Goal: Navigation & Orientation: Find specific page/section

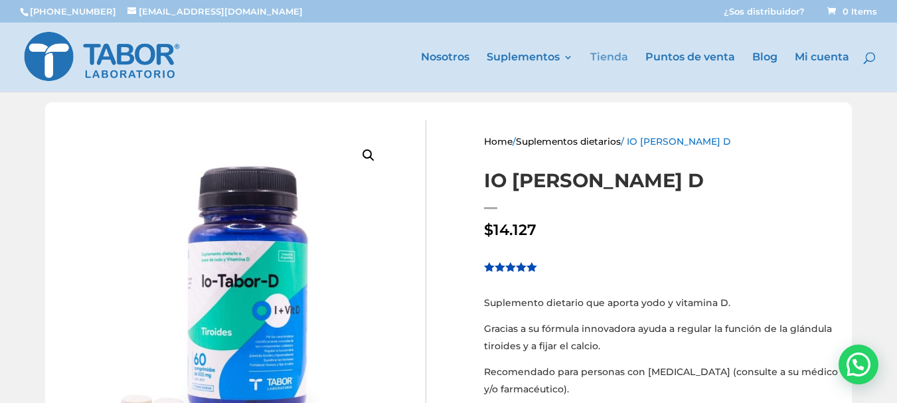
click at [606, 56] on link "Tienda" at bounding box center [609, 71] width 38 height 39
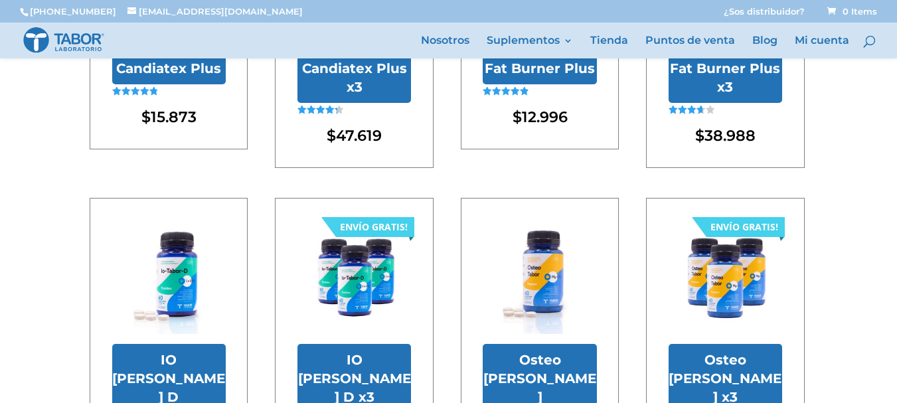
scroll to position [266, 0]
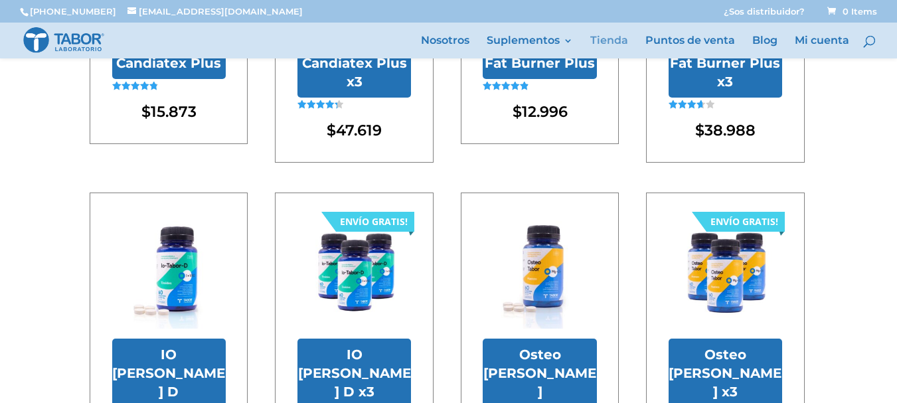
click at [607, 39] on link "Tienda" at bounding box center [609, 47] width 38 height 23
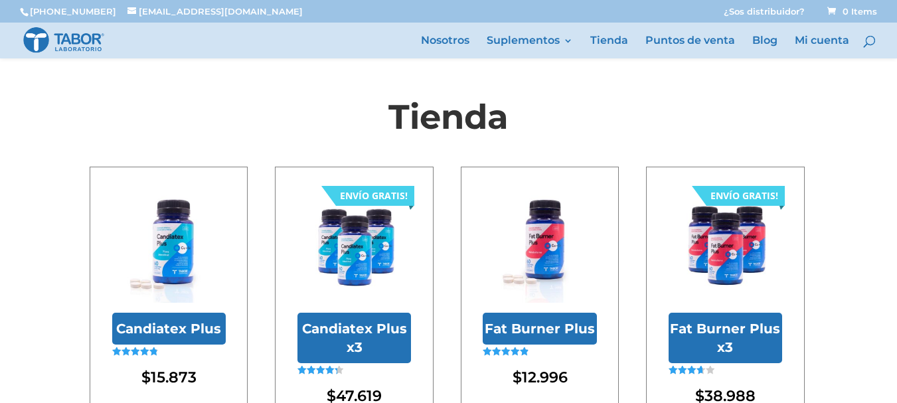
scroll to position [332, 0]
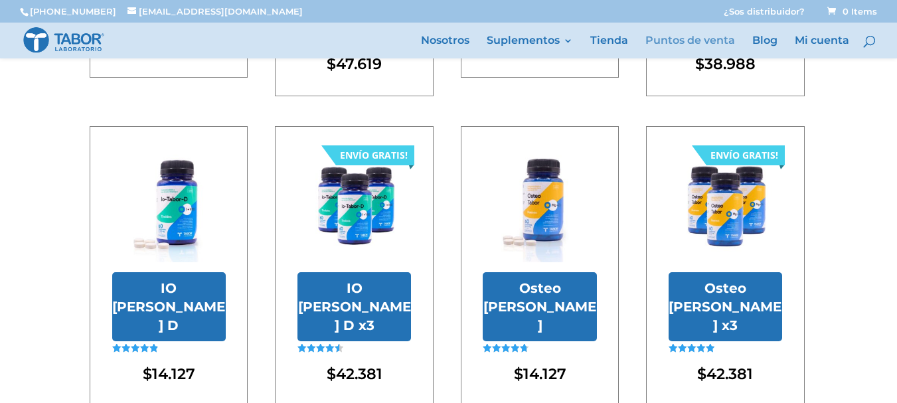
click at [700, 43] on link "Puntos de venta" at bounding box center [691, 47] width 90 height 23
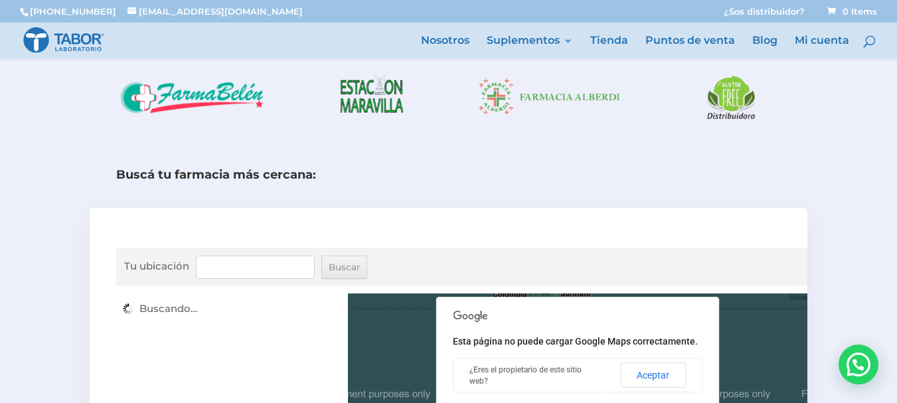
scroll to position [410, 0]
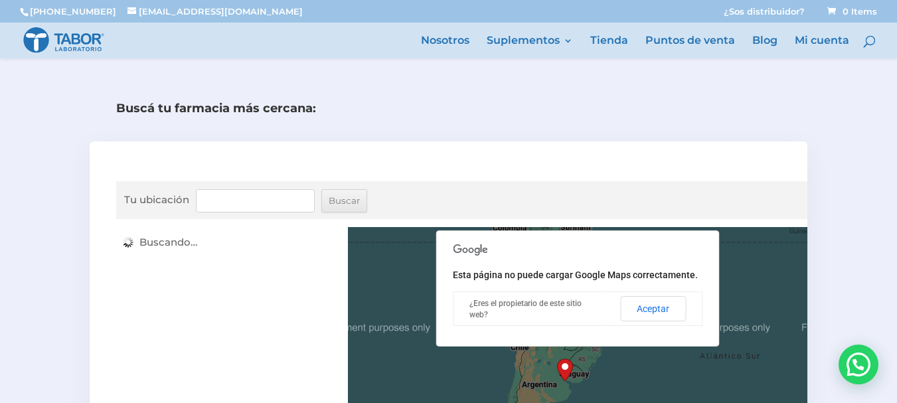
click at [211, 204] on input "Tu ubicación" at bounding box center [255, 200] width 119 height 23
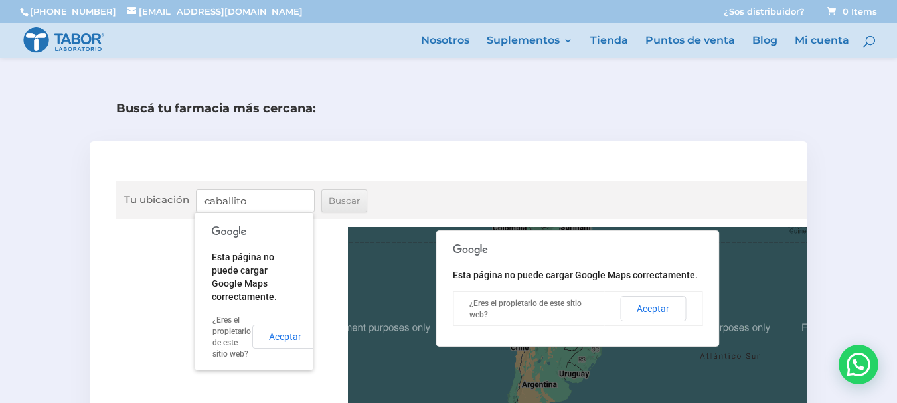
type input "caballito"
click at [282, 335] on button "Aceptar" at bounding box center [285, 337] width 66 height 24
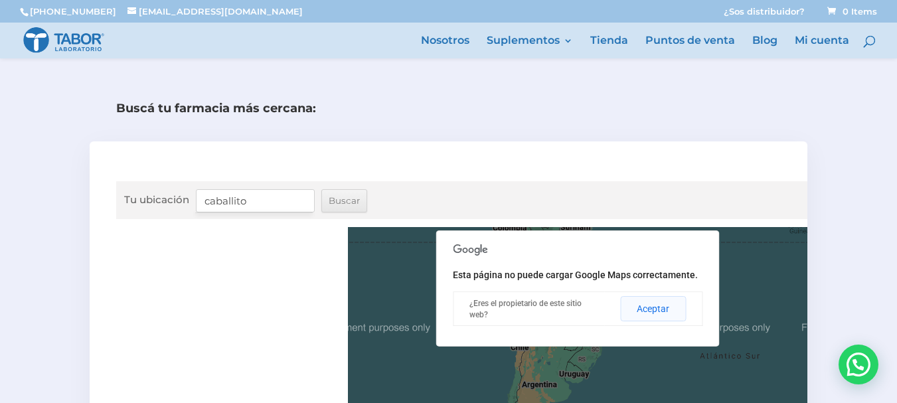
click at [656, 309] on button "Aceptar" at bounding box center [653, 308] width 66 height 25
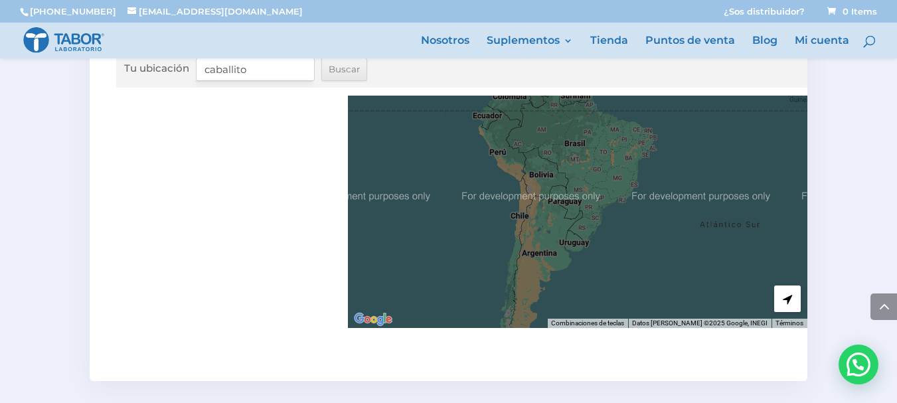
scroll to position [543, 0]
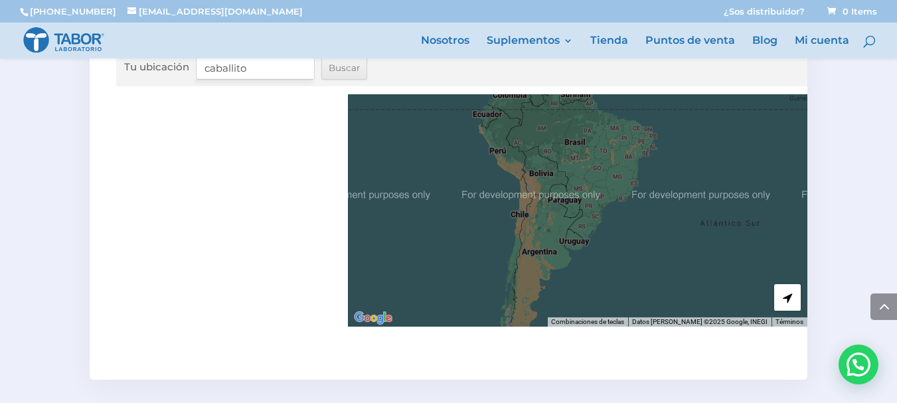
click at [207, 155] on div at bounding box center [230, 210] width 228 height 232
click at [165, 66] on label "Tu ubicación" at bounding box center [156, 66] width 65 height 21
click at [196, 66] on input "caballito" at bounding box center [255, 67] width 119 height 23
click at [349, 66] on input "Buscar" at bounding box center [344, 67] width 46 height 23
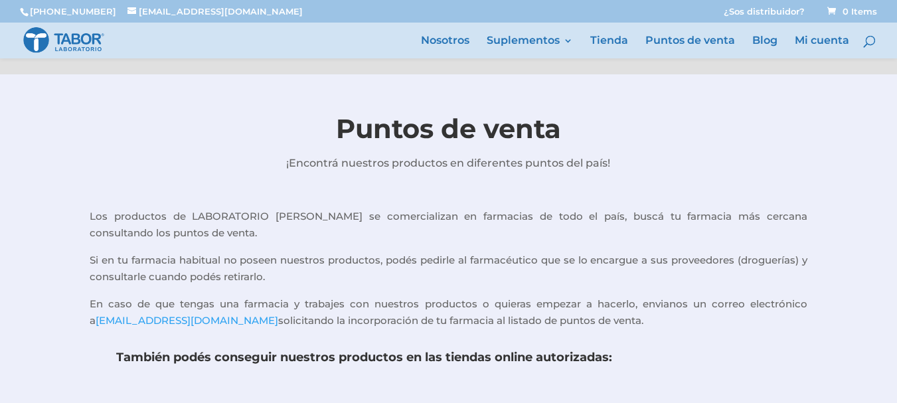
scroll to position [543, 0]
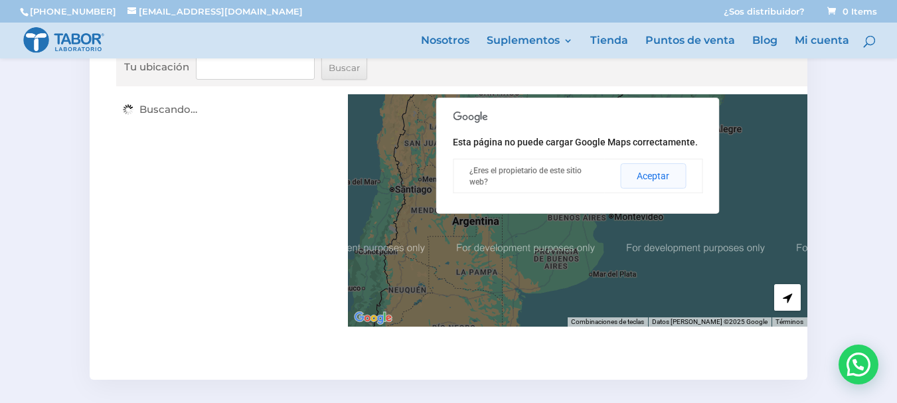
click at [662, 173] on button "Aceptar" at bounding box center [653, 175] width 66 height 25
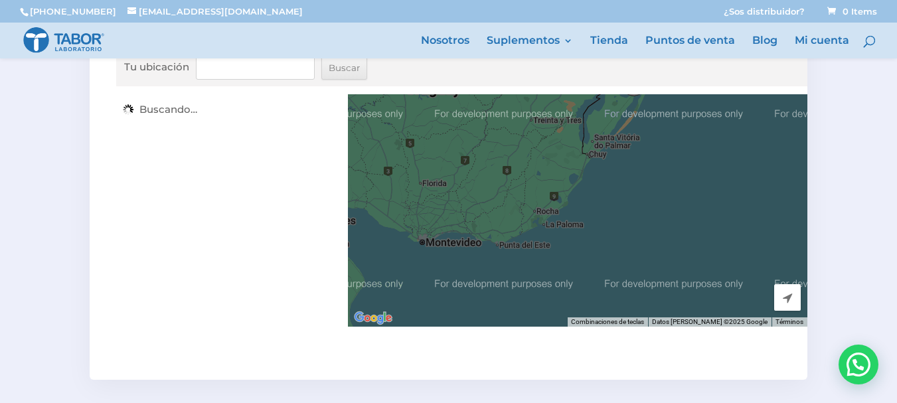
click at [217, 212] on div "Buscando…" at bounding box center [230, 210] width 228 height 232
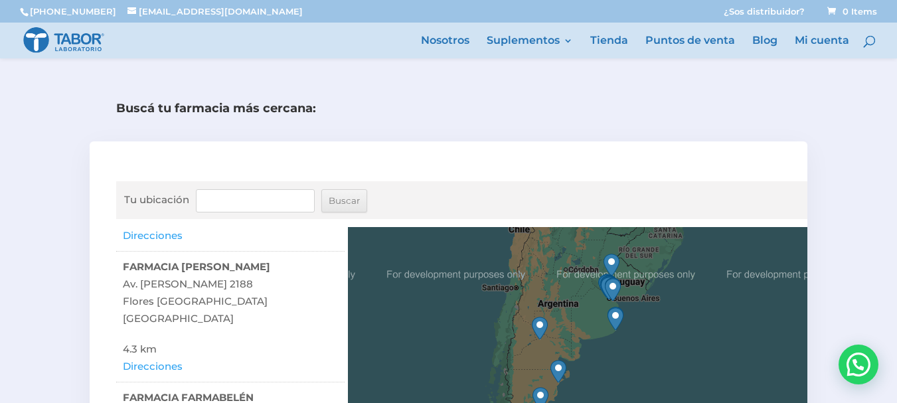
scroll to position [399, 0]
